Goal: Find specific page/section: Find specific page/section

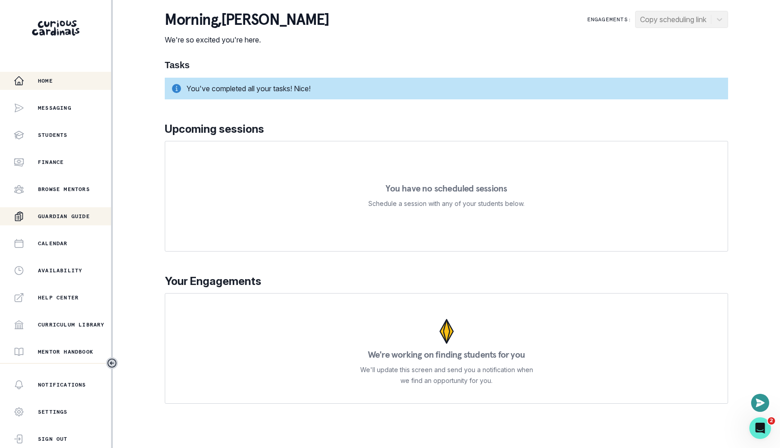
scroll to position [133, 0]
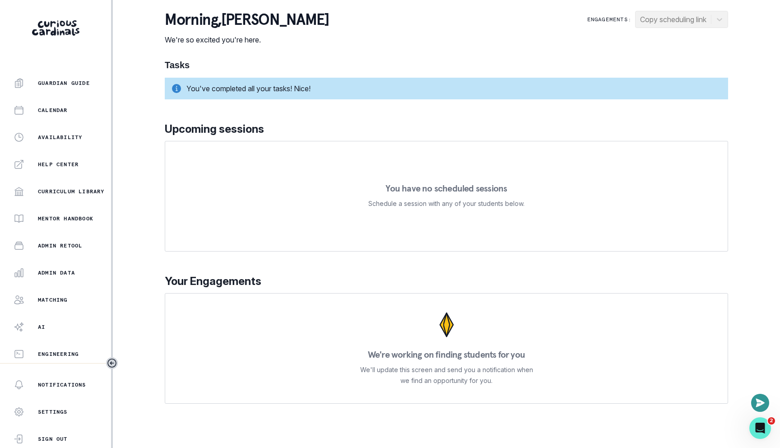
click at [45, 283] on div "Home Messaging Students Finance Browse Mentors Guardian Guide Calendar Availabi…" at bounding box center [55, 217] width 111 height 291
click at [45, 267] on div "Admin Data" at bounding box center [63, 272] width 98 height 11
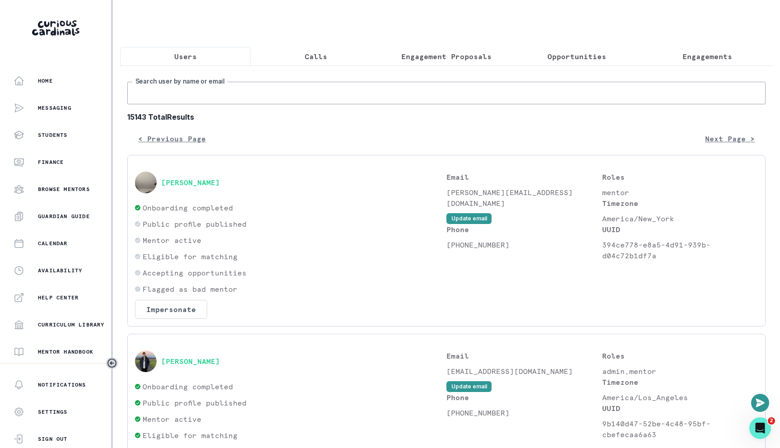
click at [291, 98] on input "Search user by name or email" at bounding box center [446, 93] width 638 height 23
paste input "Vikaash Khdloya"
type input "Vikaash Khdloya"
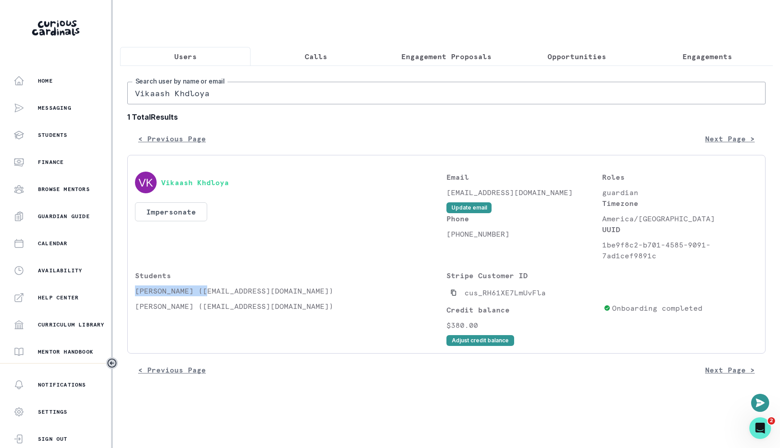
drag, startPoint x: 206, startPoint y: 292, endPoint x: 135, endPoint y: 287, distance: 71.1
click at [135, 287] on p "[PERSON_NAME] ([EMAIL_ADDRESS][DOMAIN_NAME])" at bounding box center [290, 290] width 311 height 11
copy p "[PERSON_NAME]"
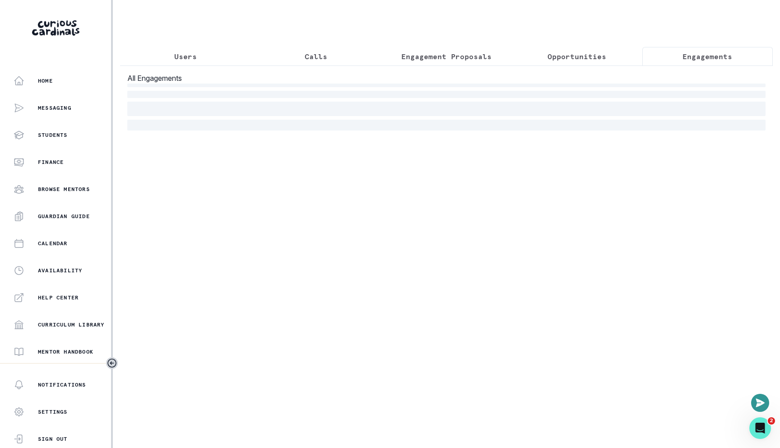
click at [718, 55] on p "Engagements" at bounding box center [708, 56] width 50 height 11
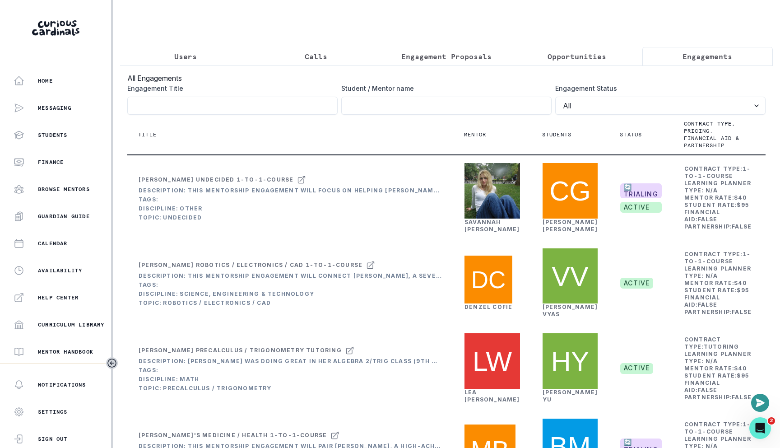
click at [398, 95] on div "Student / Mentor name" at bounding box center [446, 99] width 210 height 31
click at [397, 104] on input "Engagement Title" at bounding box center [446, 106] width 210 height 18
paste input "[PERSON_NAME]"
type input "[PERSON_NAME]"
click button "submit" at bounding box center [0, 0] width 0 height 0
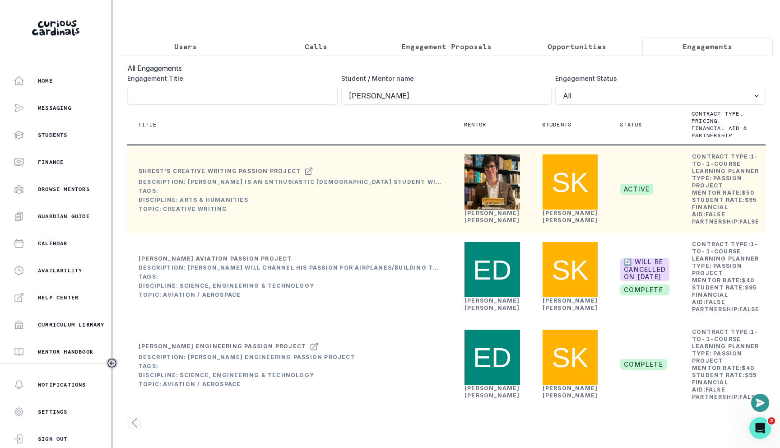
scroll to position [74, 0]
click at [467, 209] on link "[PERSON_NAME]" at bounding box center [493, 216] width 56 height 14
